Goal: Task Accomplishment & Management: Use online tool/utility

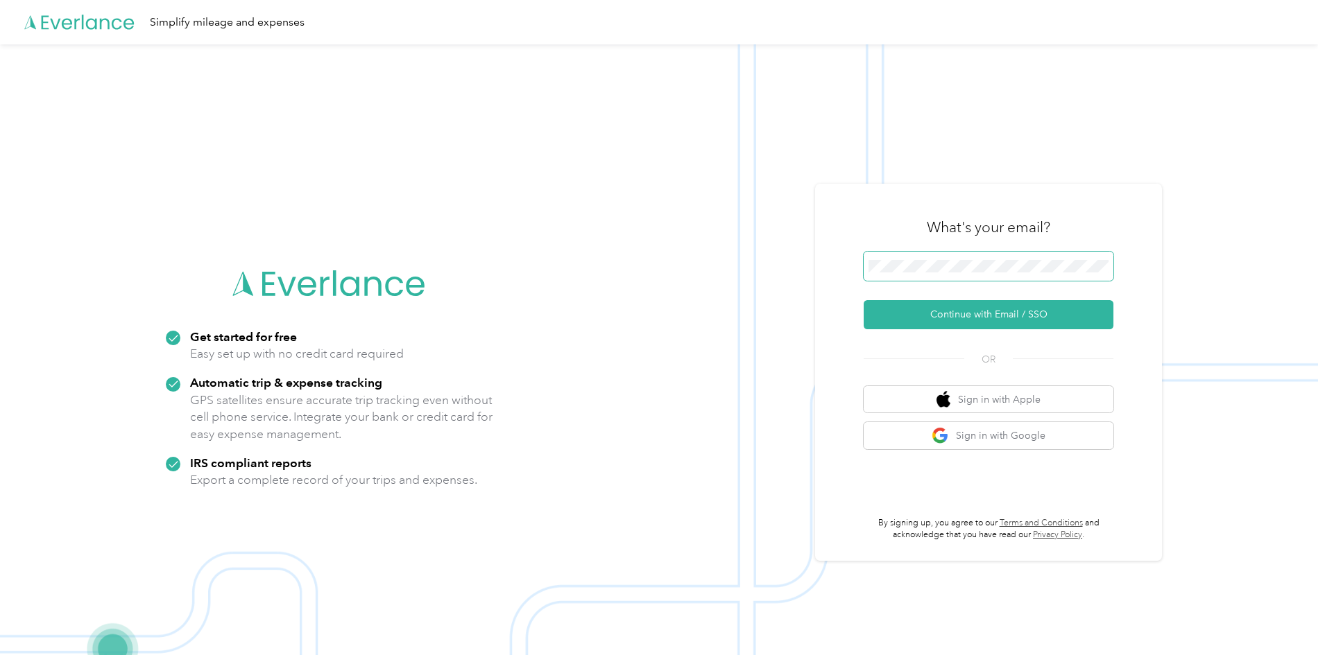
click at [1016, 273] on span at bounding box center [989, 266] width 250 height 29
click at [1013, 259] on span at bounding box center [989, 266] width 250 height 29
click at [1030, 314] on button "Continue with Email / SSO" at bounding box center [989, 314] width 250 height 29
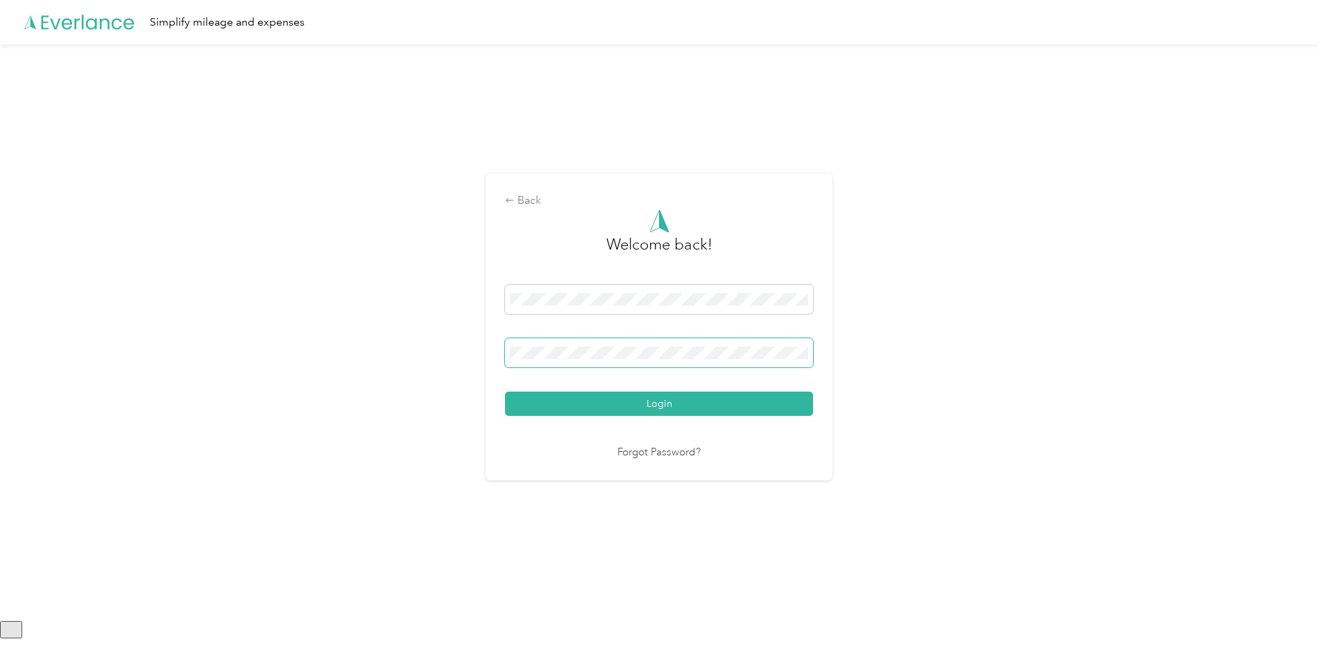
click at [599, 359] on span at bounding box center [659, 352] width 308 height 29
click at [676, 397] on button "Login" at bounding box center [659, 404] width 308 height 24
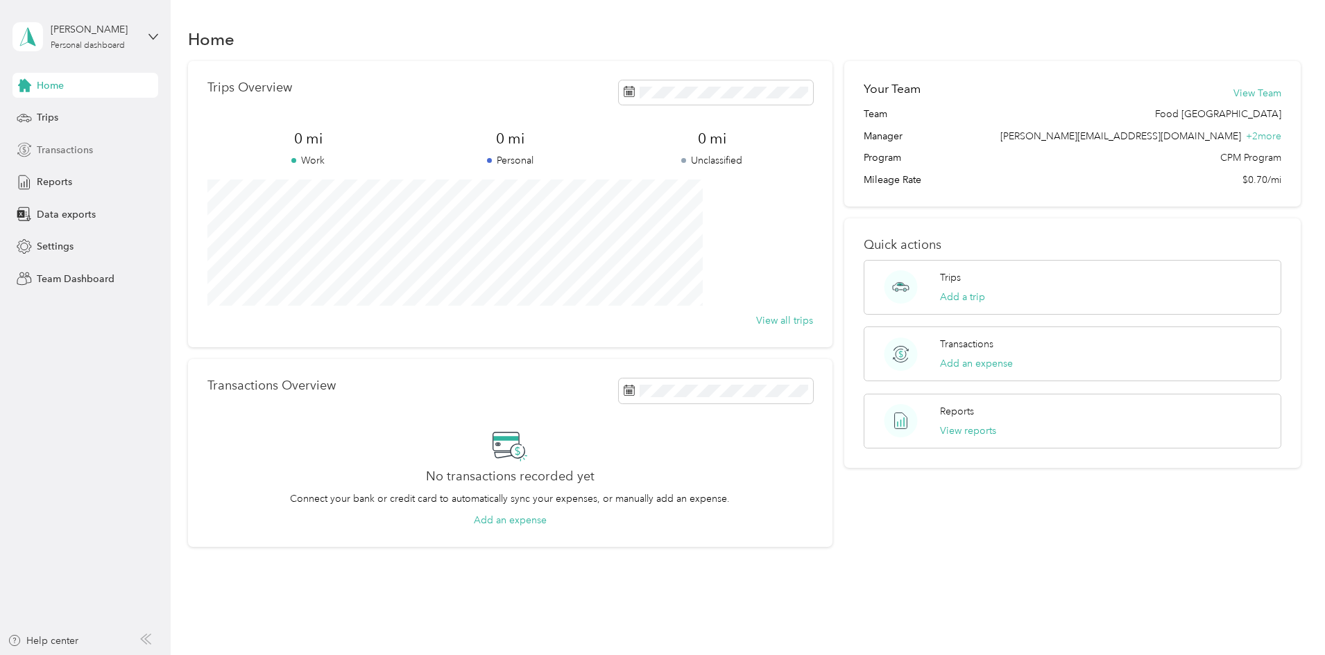
click at [64, 143] on span "Transactions" at bounding box center [65, 150] width 56 height 15
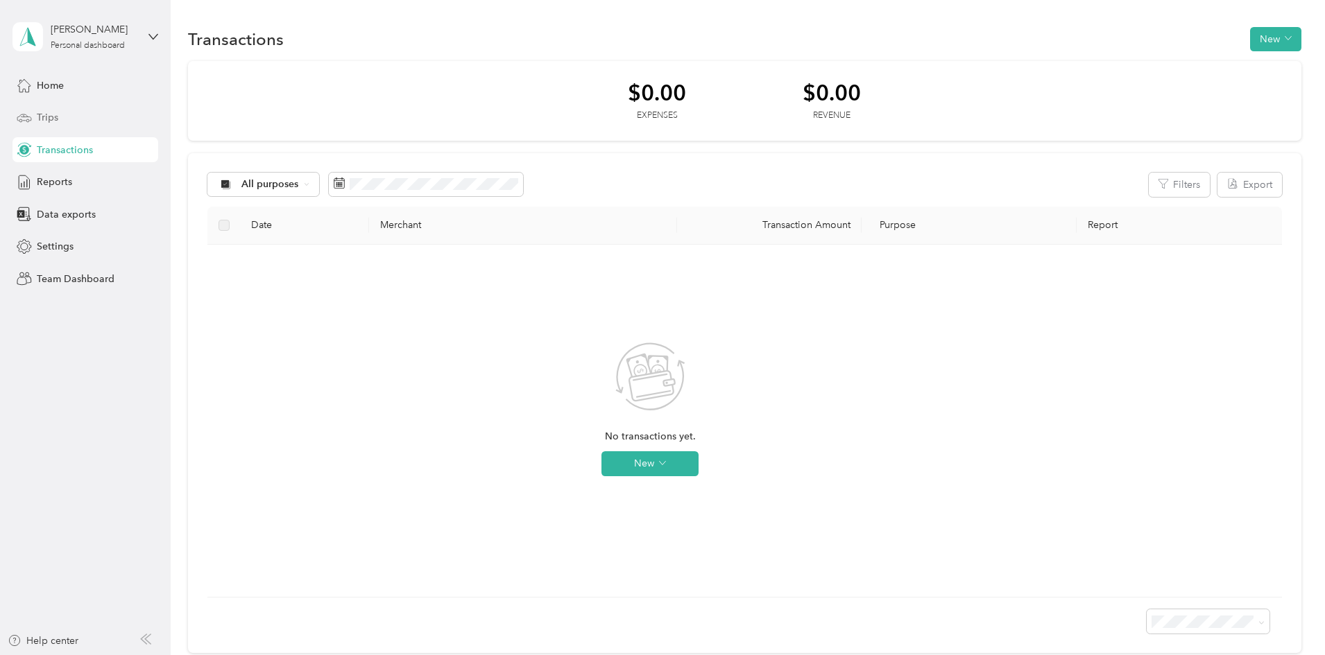
click at [72, 120] on div "Trips" at bounding box center [85, 117] width 146 height 25
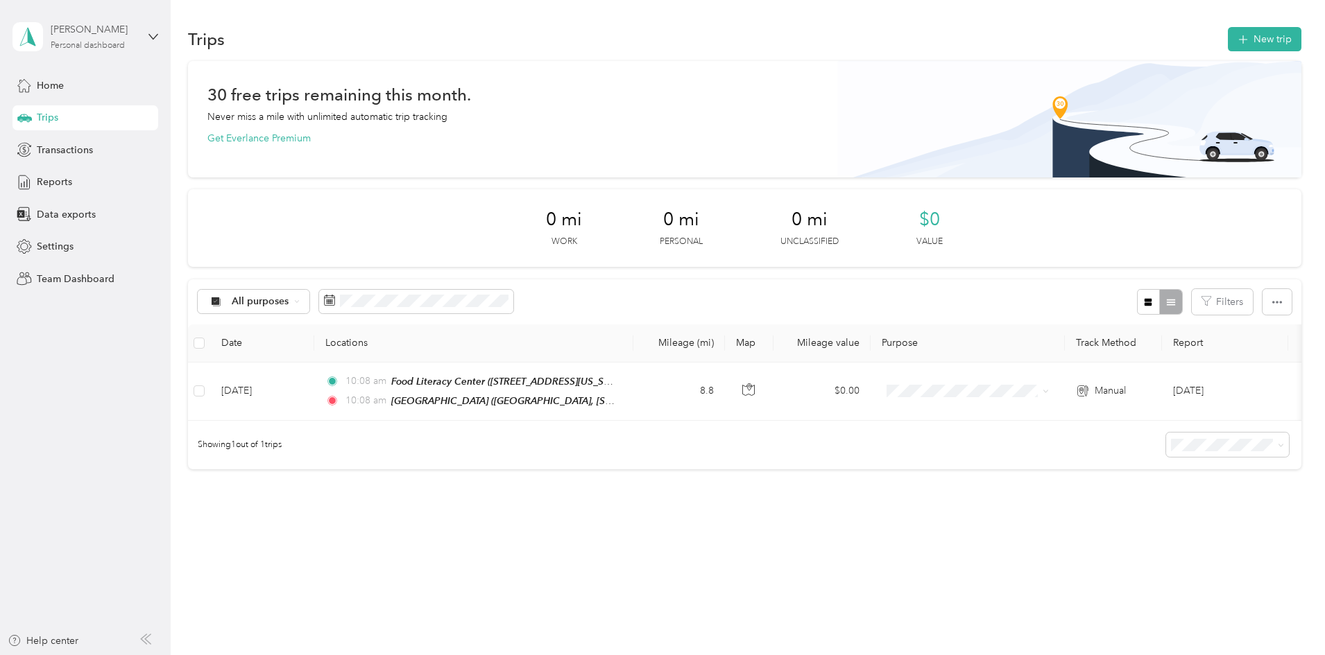
click at [95, 31] on div "[PERSON_NAME]" at bounding box center [94, 29] width 87 height 15
click at [93, 117] on div "Team dashboard" at bounding box center [62, 113] width 74 height 15
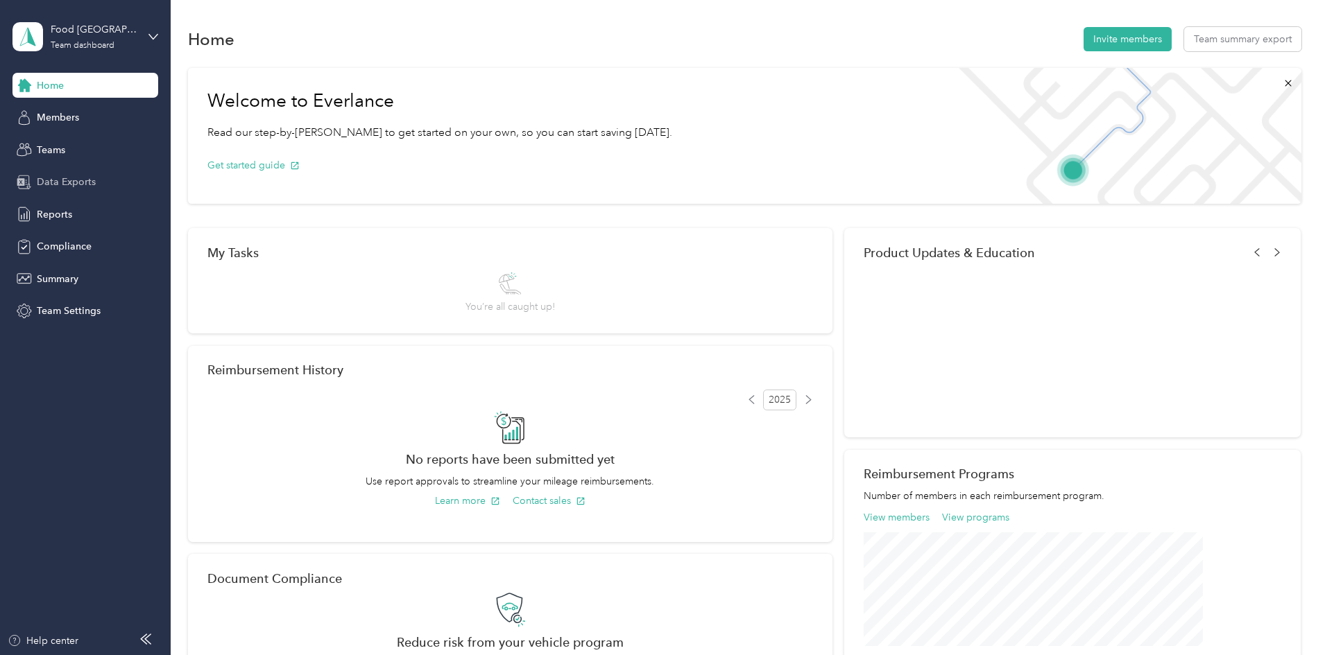
click at [77, 185] on span "Data Exports" at bounding box center [66, 182] width 59 height 15
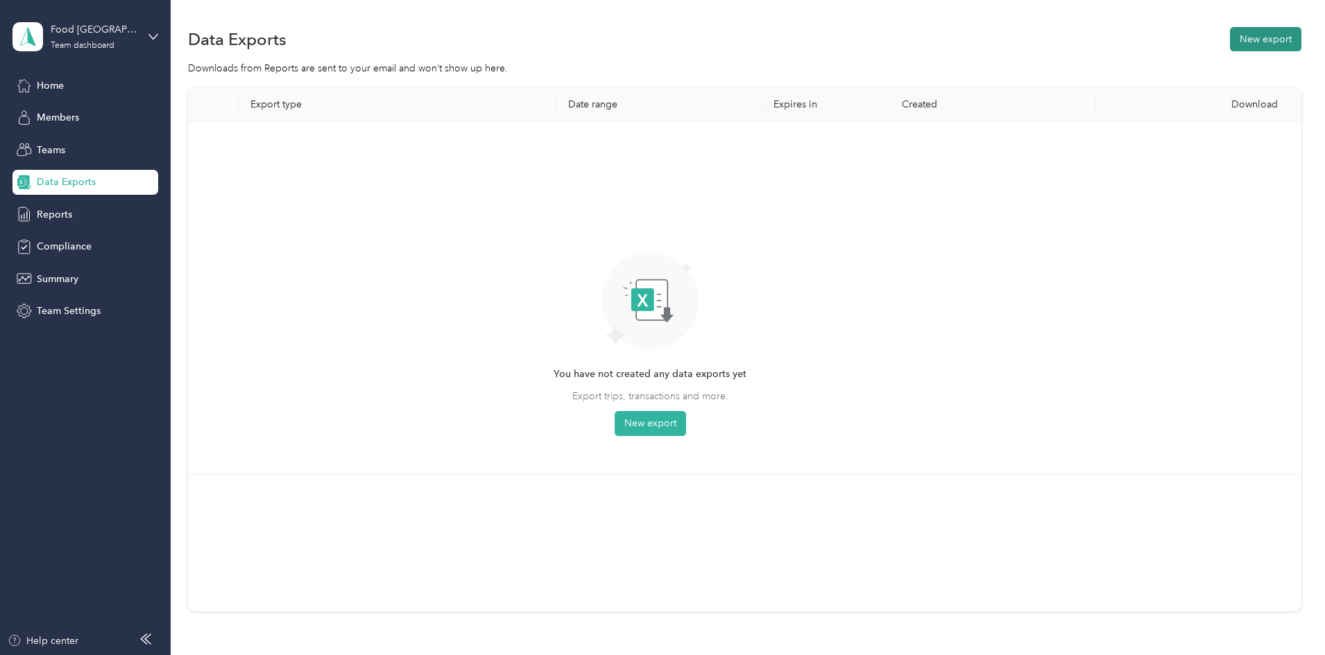
click at [1230, 37] on button "New export" at bounding box center [1265, 39] width 71 height 24
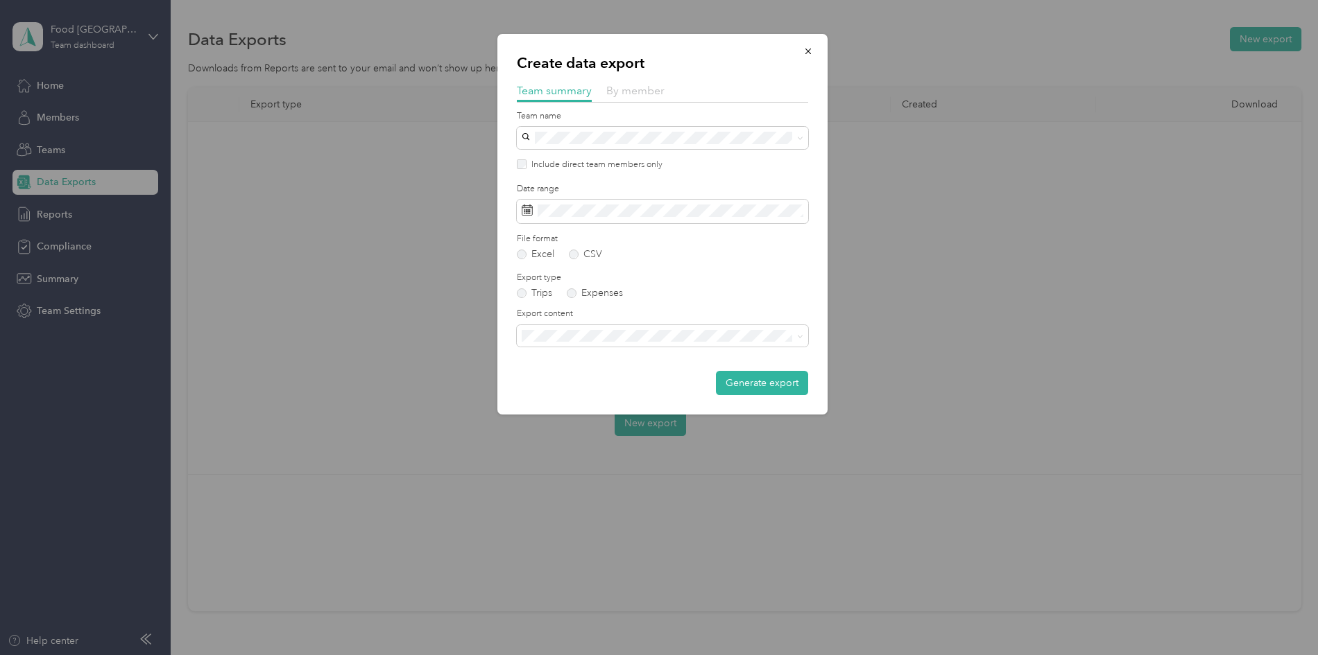
click at [631, 96] on span "By member" at bounding box center [635, 90] width 58 height 13
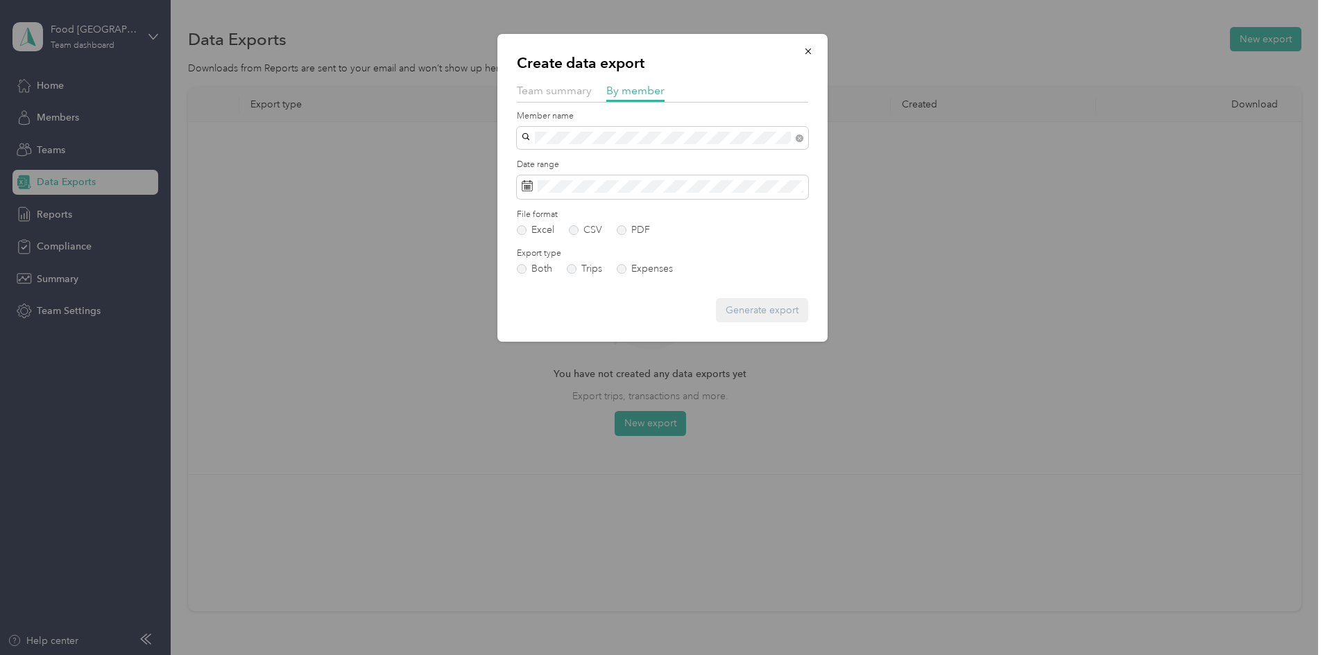
click at [631, 165] on div "[PERSON_NAME]" at bounding box center [662, 162] width 272 height 15
click at [622, 177] on span at bounding box center [662, 187] width 291 height 24
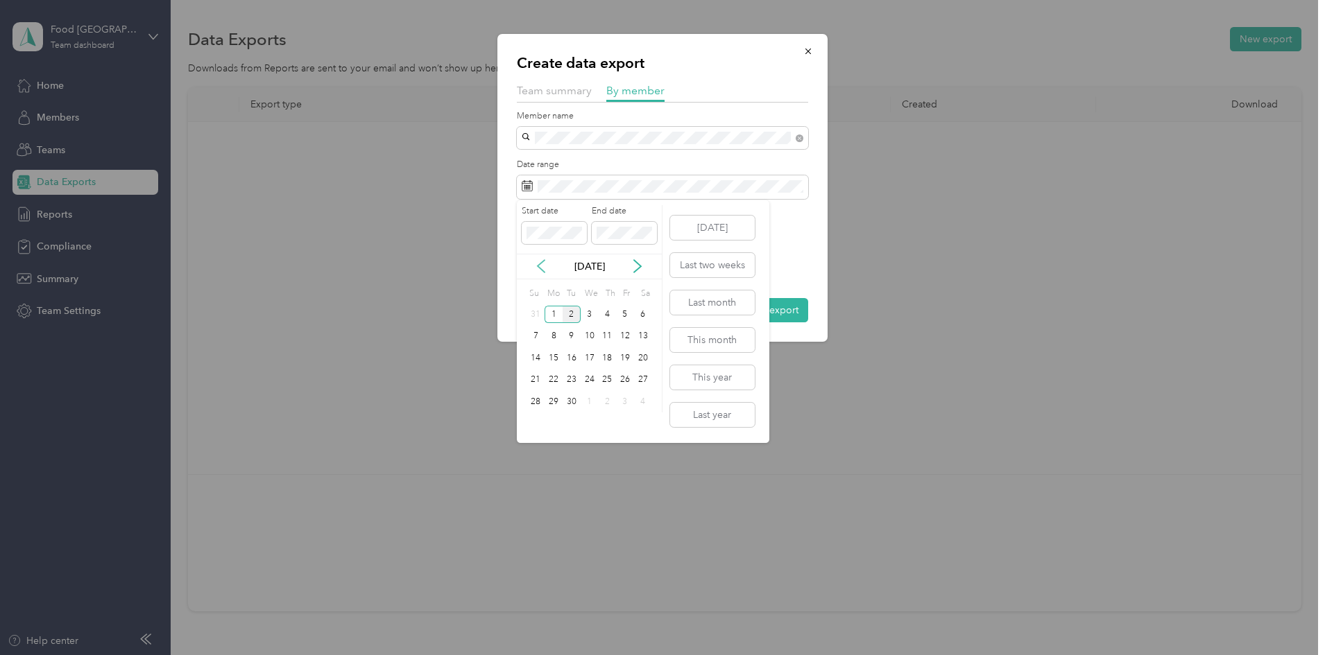
click at [545, 261] on icon at bounding box center [541, 266] width 14 height 14
click at [540, 264] on icon at bounding box center [541, 266] width 7 height 12
click at [572, 314] on div "1" at bounding box center [571, 314] width 18 height 17
click at [606, 401] on div "31" at bounding box center [607, 401] width 18 height 17
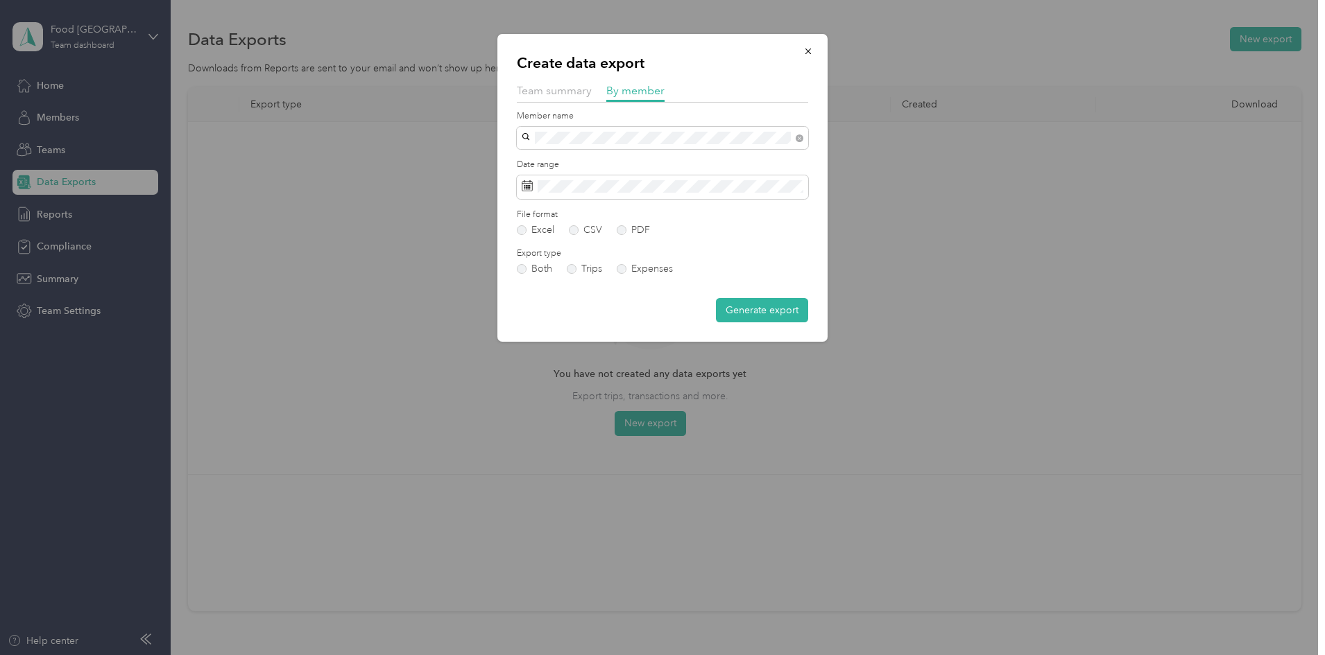
click at [627, 221] on div "File format Excel CSV PDF" at bounding box center [662, 222] width 291 height 27
click at [621, 228] on label "PDF" at bounding box center [633, 230] width 33 height 10
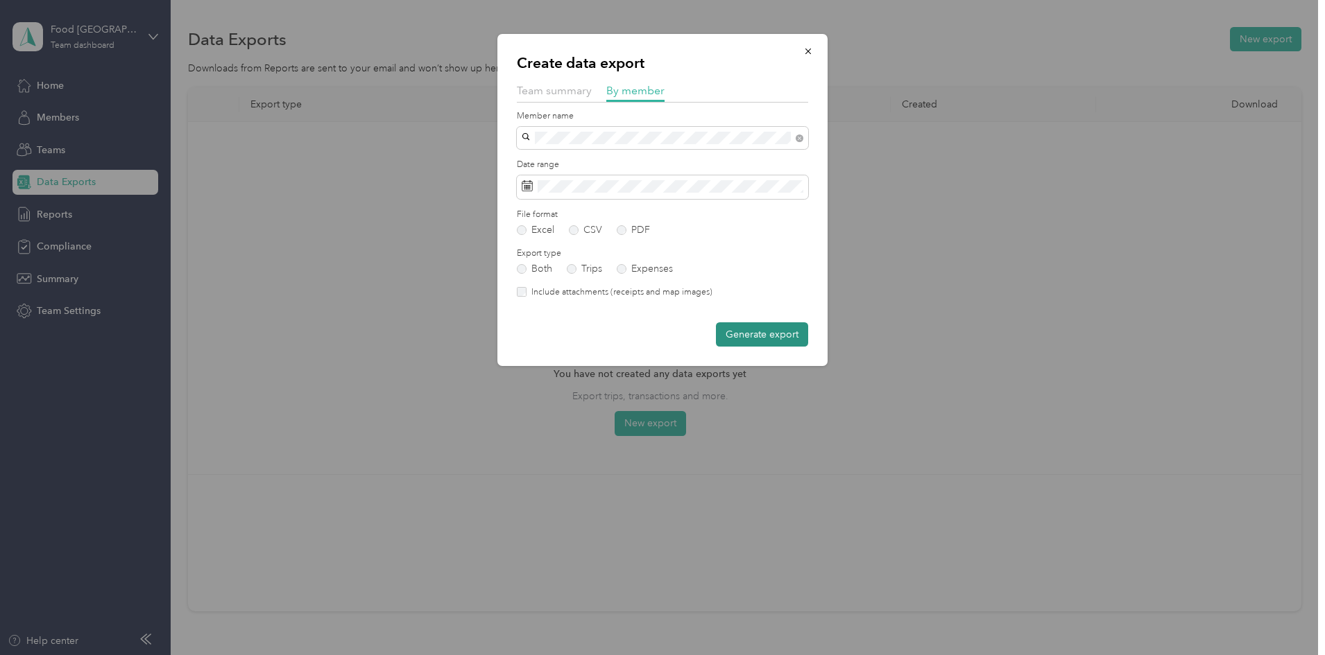
click at [788, 332] on button "Generate export" at bounding box center [762, 335] width 92 height 24
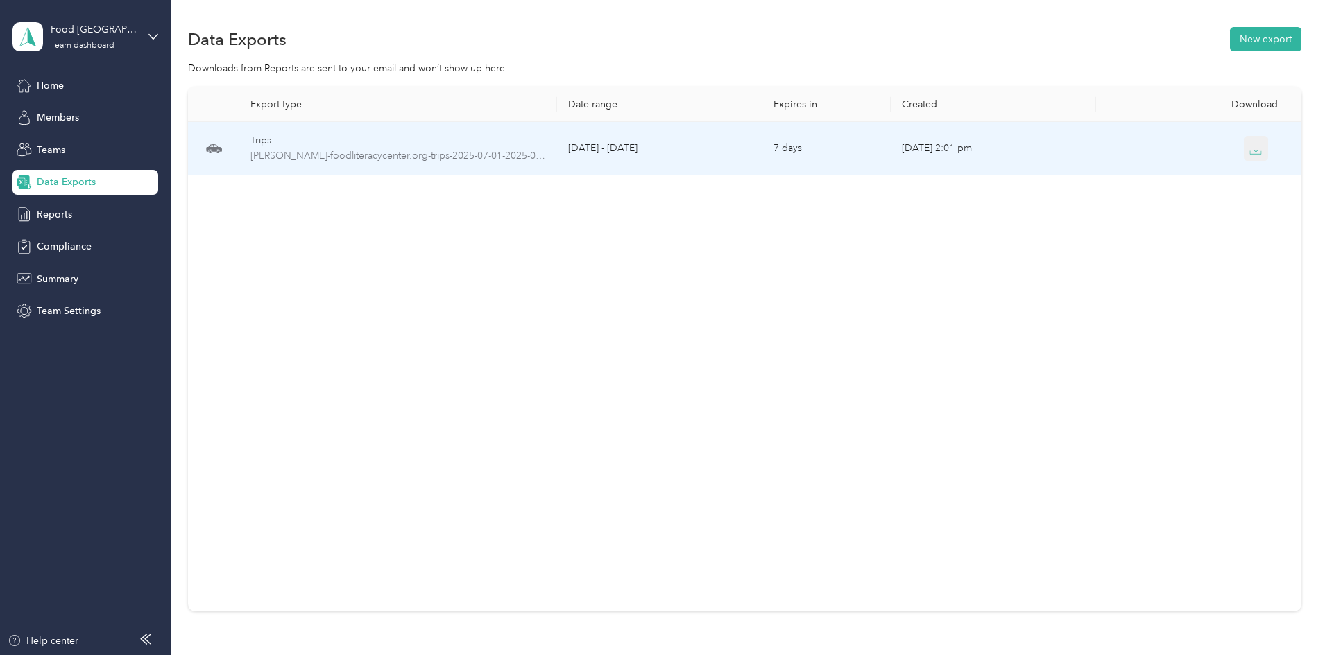
click at [1244, 151] on button "button" at bounding box center [1256, 148] width 25 height 25
